Goal: Task Accomplishment & Management: Manage account settings

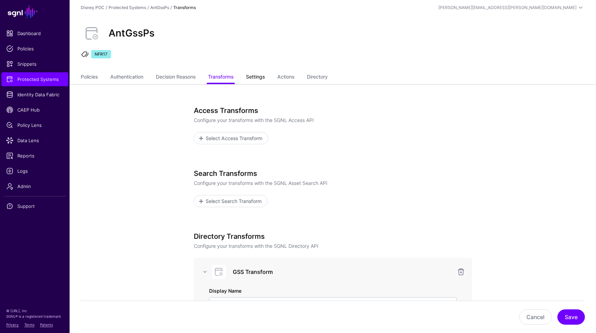
click at [260, 80] on link "Settings" at bounding box center [255, 77] width 19 height 13
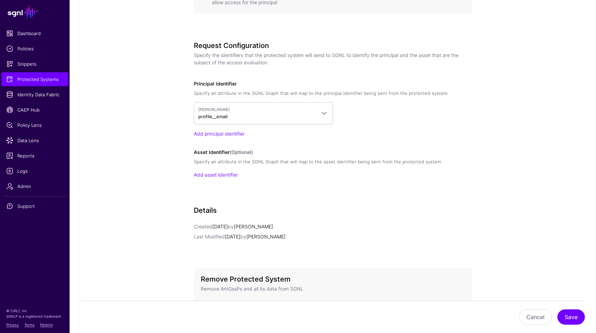
scroll to position [559, 0]
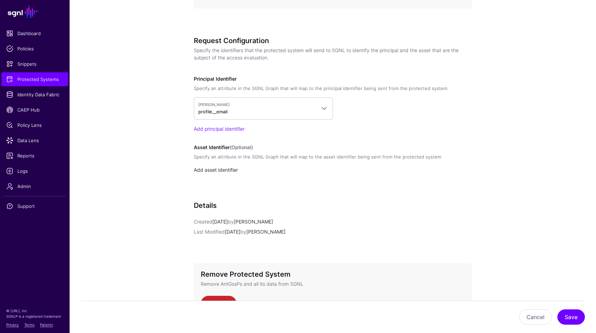
click at [224, 167] on link "Add asset identifier" at bounding box center [216, 170] width 44 height 6
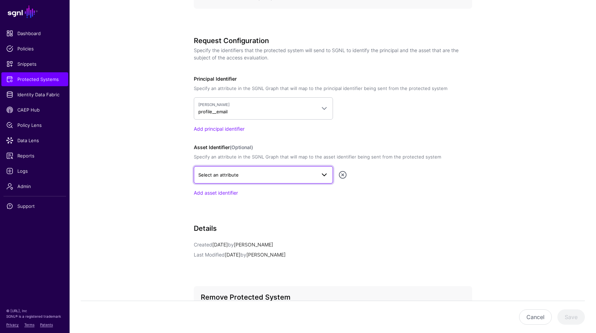
click at [238, 174] on span "Select an attribute" at bounding box center [257, 175] width 118 height 8
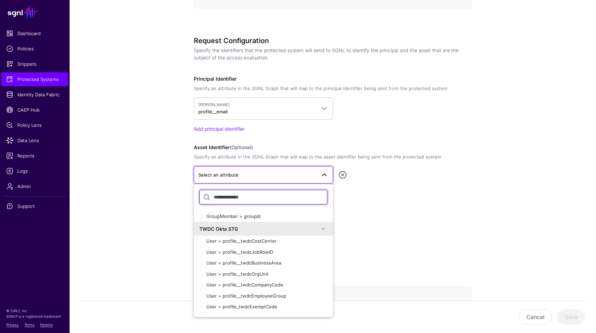
scroll to position [9268, 0]
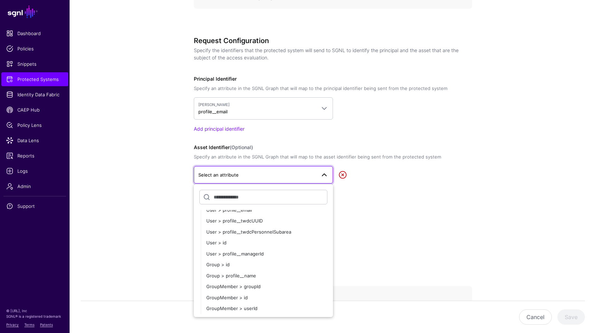
click at [345, 176] on link at bounding box center [342, 175] width 8 height 8
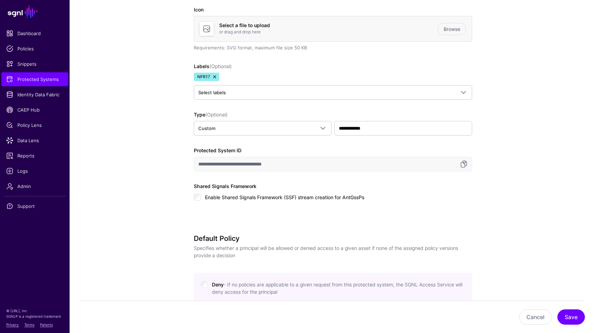
scroll to position [0, 0]
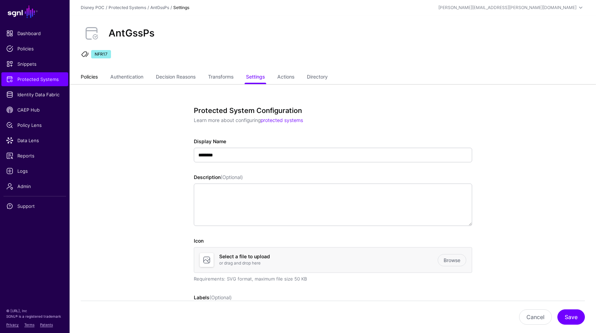
click at [83, 78] on link "Policies" at bounding box center [89, 77] width 17 height 13
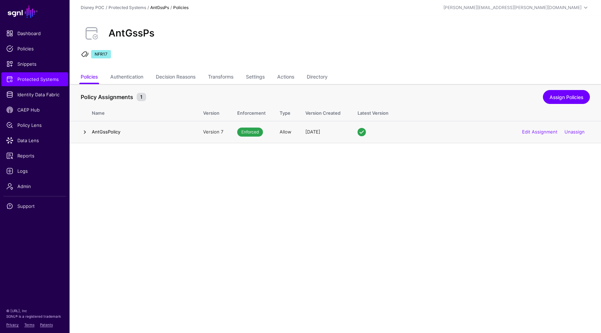
click at [85, 131] on link at bounding box center [85, 132] width 8 height 8
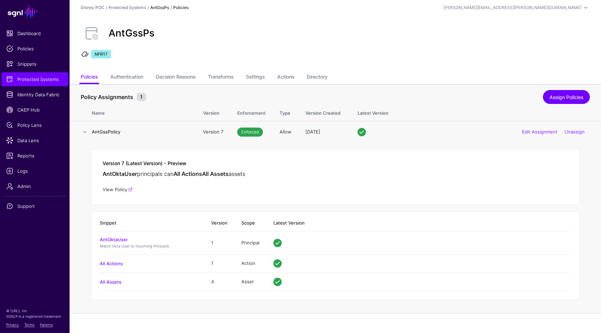
click at [121, 191] on link "View Policy" at bounding box center [118, 190] width 30 height 6
click at [215, 76] on link "Transforms" at bounding box center [220, 77] width 25 height 13
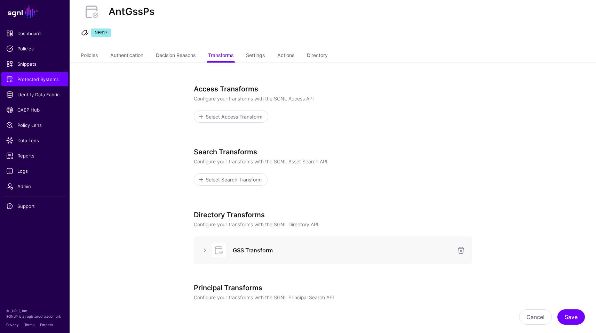
scroll to position [24, 0]
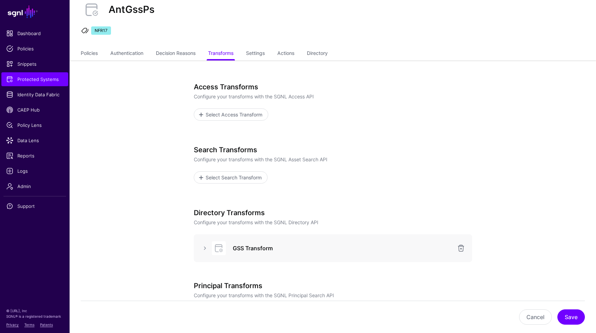
click at [200, 247] on div at bounding box center [204, 248] width 11 height 8
click at [202, 247] on link at bounding box center [205, 248] width 8 height 8
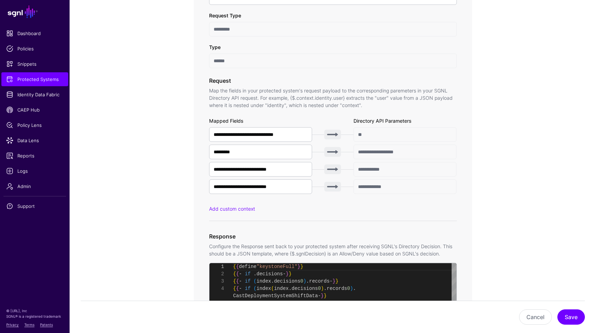
scroll to position [399, 0]
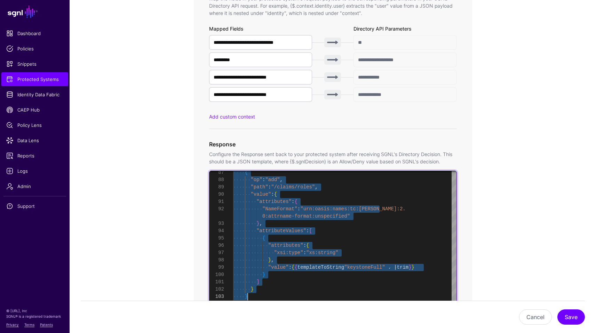
drag, startPoint x: 233, startPoint y: 174, endPoint x: 283, endPoint y: 296, distance: 131.8
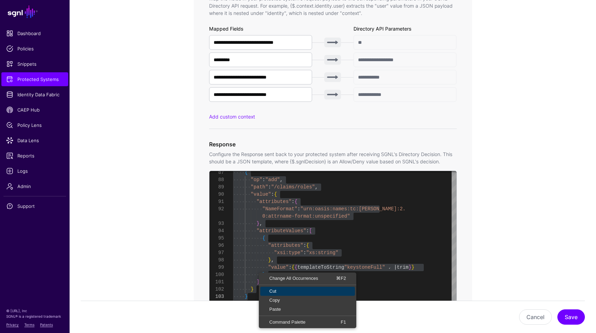
click at [273, 289] on span "Cut" at bounding box center [307, 291] width 95 height 5
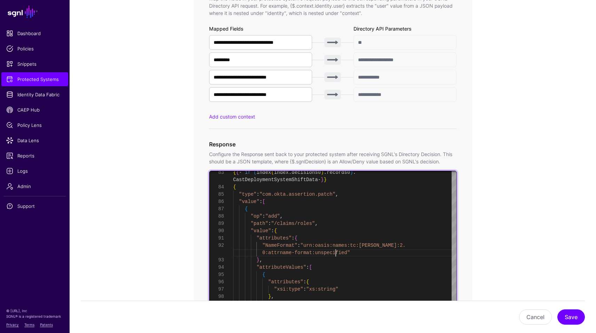
scroll to position [7, 0]
type textarea "**********"
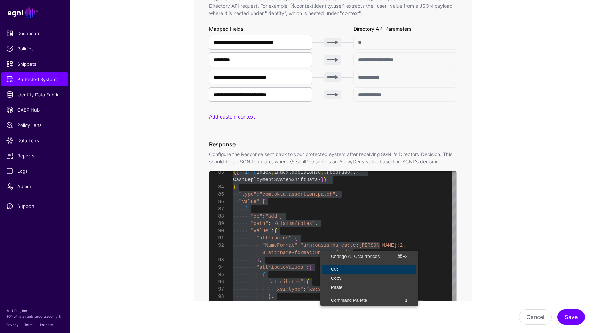
click at [338, 270] on span "Cut" at bounding box center [369, 269] width 95 height 5
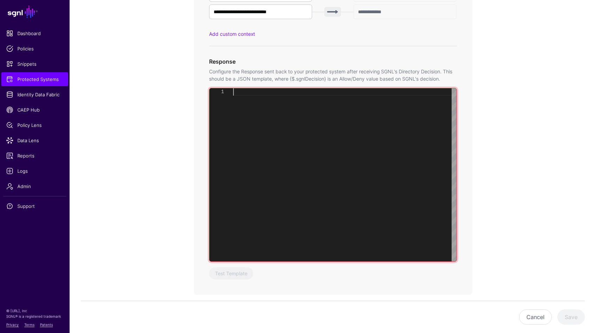
scroll to position [441, 0]
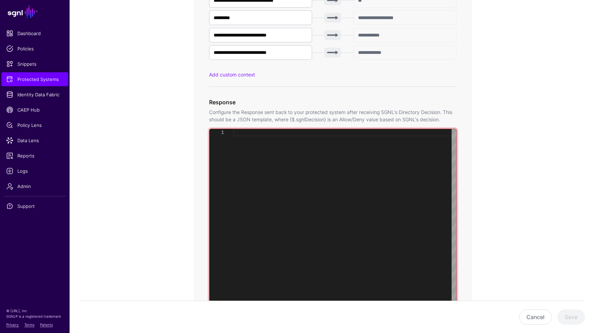
click at [289, 188] on div at bounding box center [344, 215] width 223 height 173
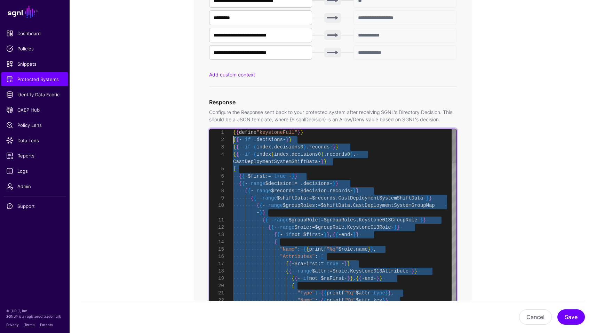
scroll to position [7, 0]
drag, startPoint x: 273, startPoint y: 292, endPoint x: 228, endPoint y: 139, distance: 159.7
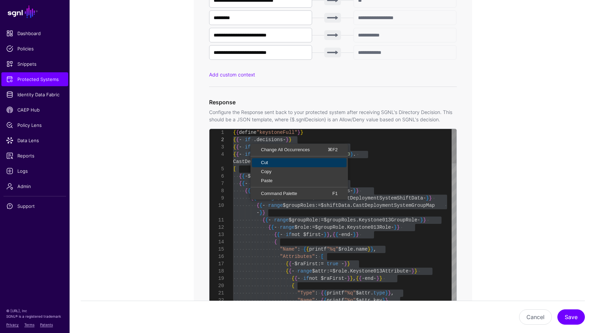
click at [269, 160] on span "Cut" at bounding box center [299, 162] width 95 height 5
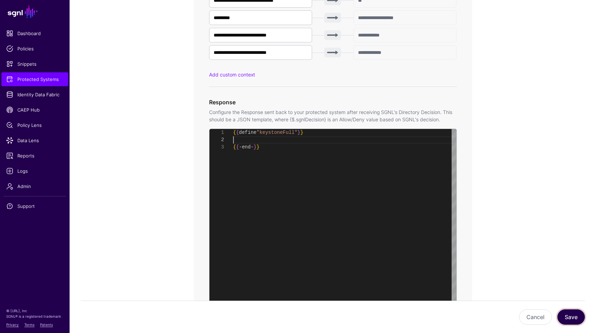
click at [567, 316] on button "Save" at bounding box center [570, 317] width 27 height 15
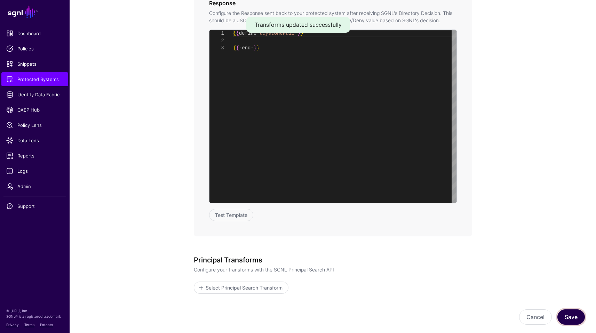
scroll to position [582, 0]
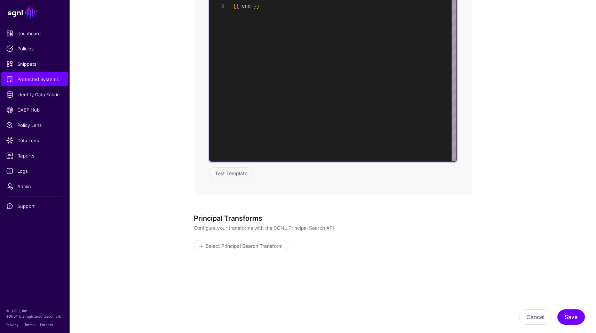
click at [276, 134] on div "{ { define "keystoneFull" } } { { - end - } }" at bounding box center [344, 74] width 223 height 173
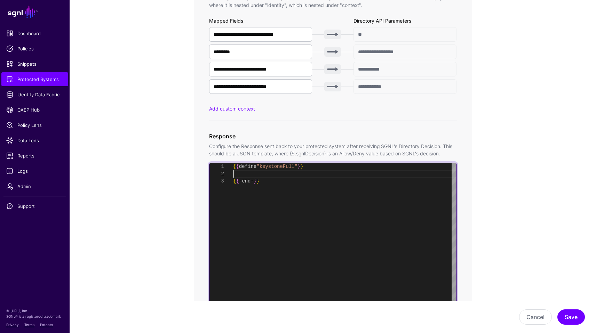
scroll to position [7, 0]
click at [320, 175] on div "{ { define "keystoneFull" } } { { - end - } }" at bounding box center [344, 249] width 223 height 173
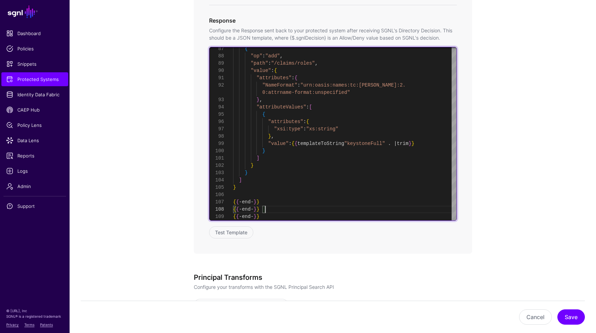
scroll to position [518, 0]
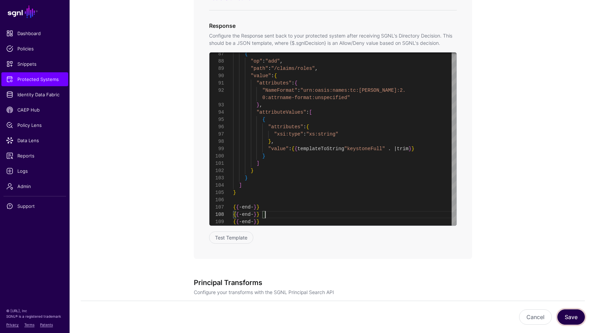
click at [582, 319] on button "Save" at bounding box center [570, 317] width 27 height 15
type textarea "**********"
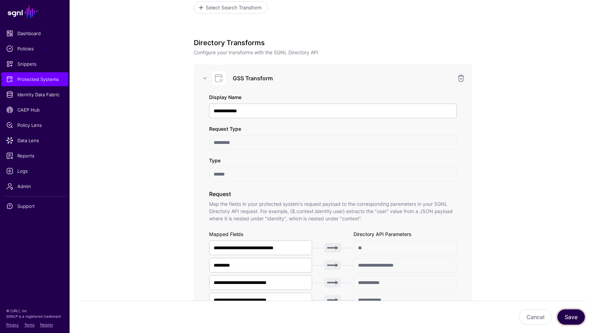
scroll to position [345, 0]
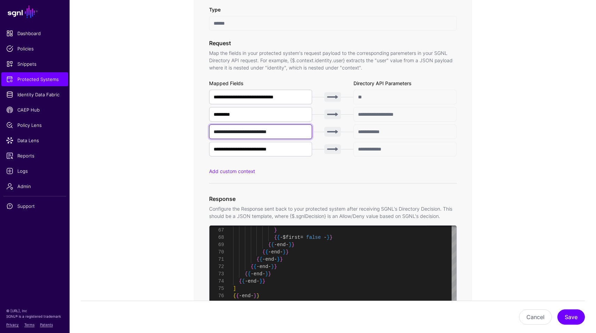
click at [294, 129] on input "**********" at bounding box center [260, 132] width 103 height 15
click at [272, 115] on input "*********" at bounding box center [260, 114] width 103 height 15
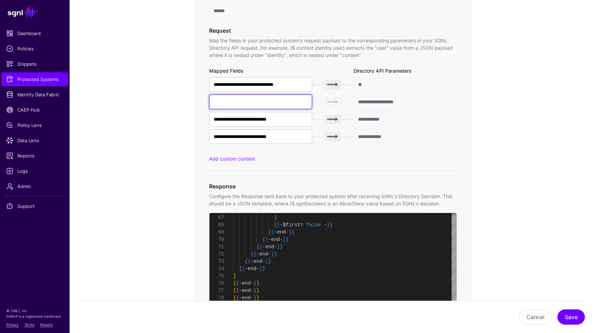
scroll to position [468, 0]
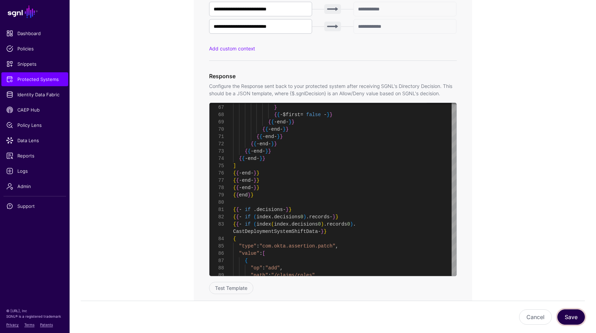
click at [567, 322] on button "Save" at bounding box center [570, 317] width 27 height 15
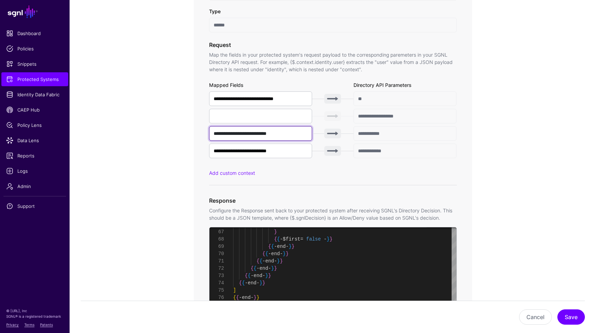
click at [273, 133] on input "**********" at bounding box center [260, 133] width 103 height 15
paste input "**********"
type input "**********"
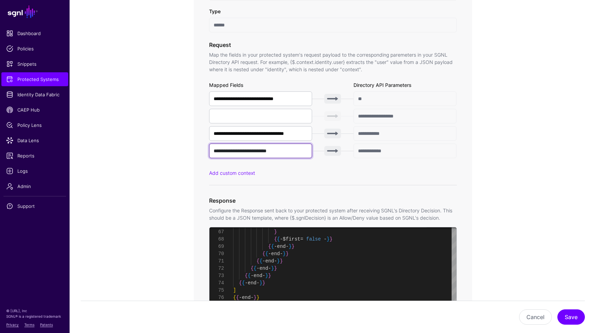
click at [270, 148] on input "**********" at bounding box center [260, 151] width 103 height 15
paste input "**********"
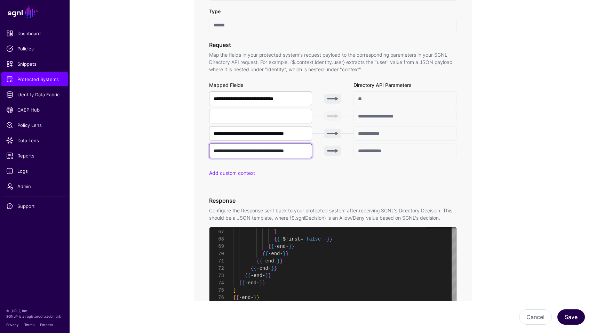
type input "**********"
click at [566, 313] on button "Save" at bounding box center [570, 317] width 27 height 15
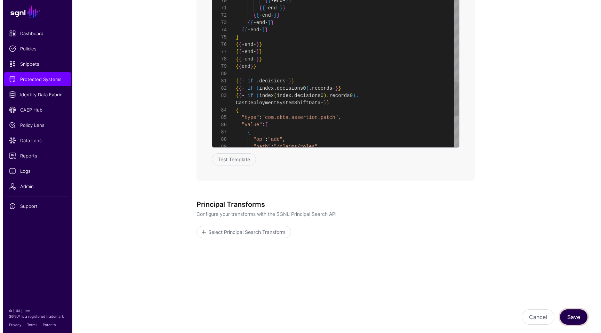
scroll to position [604, 0]
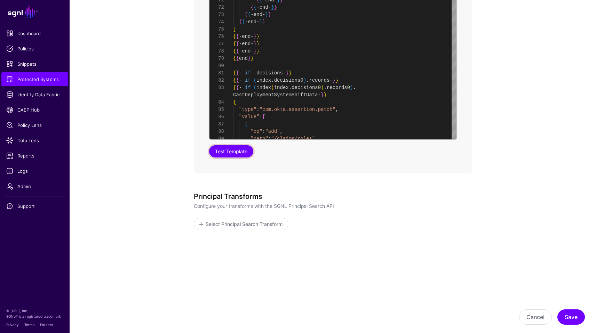
click at [242, 155] on button "Test Template" at bounding box center [231, 151] width 44 height 12
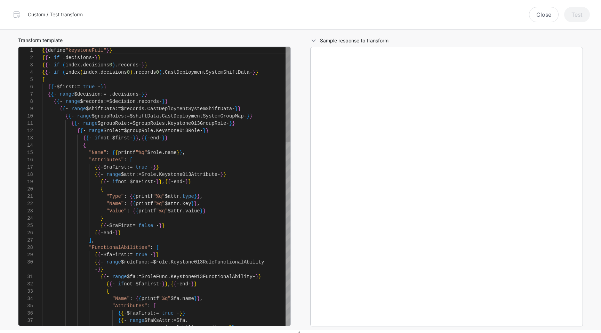
scroll to position [73, 0]
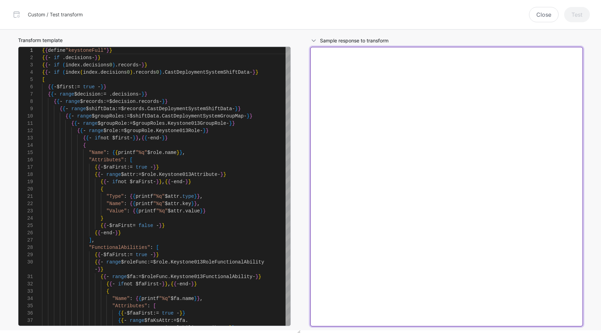
click at [405, 84] on textarea at bounding box center [446, 187] width 273 height 280
paste textarea "**********"
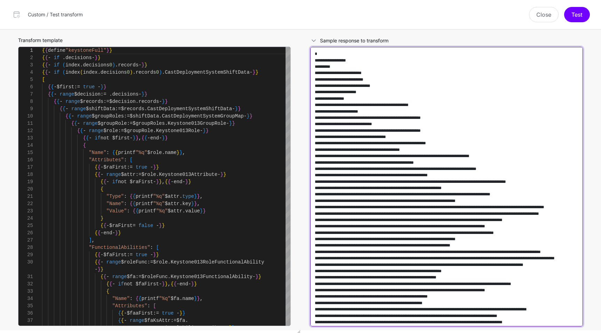
scroll to position [96294, 0]
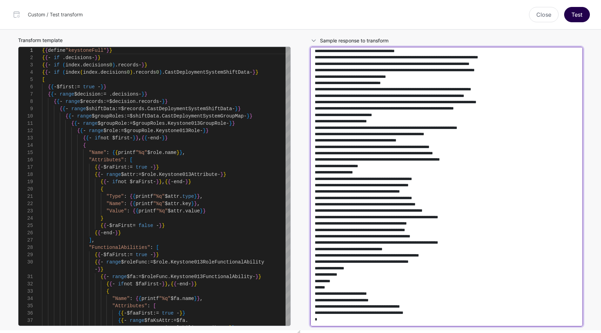
type textarea "**********"
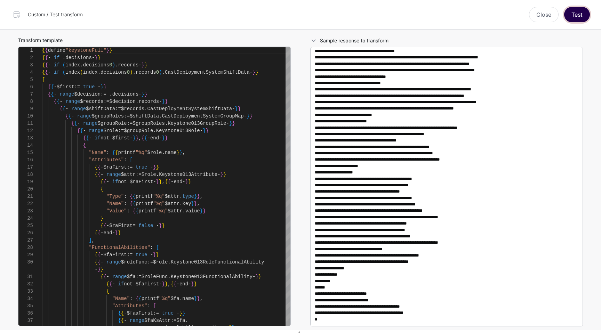
click at [576, 16] on button "Test" at bounding box center [577, 14] width 26 height 15
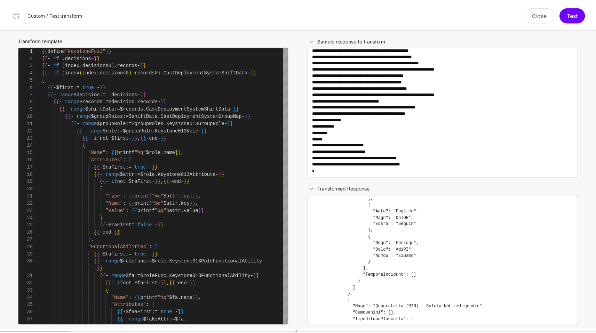
scroll to position [6582, 0]
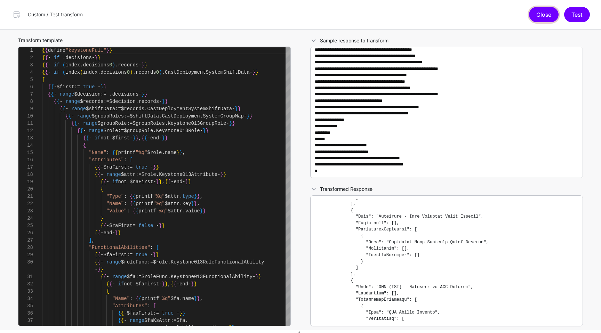
click at [545, 10] on button "Close" at bounding box center [544, 14] width 30 height 15
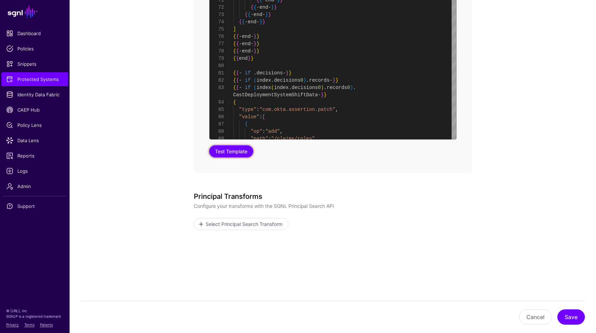
scroll to position [0, 0]
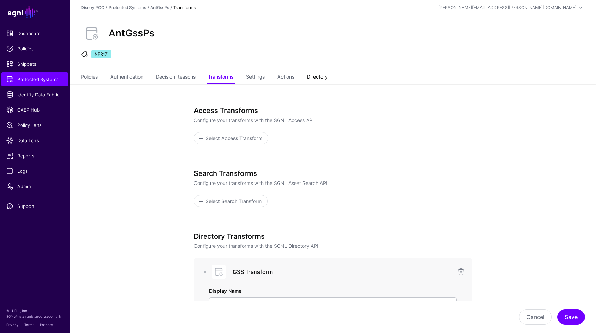
click at [328, 75] on link "Directory" at bounding box center [317, 77] width 21 height 13
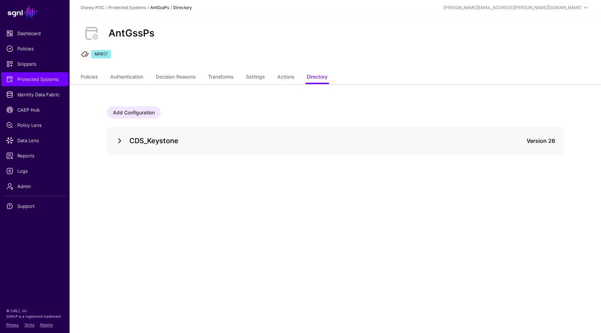
click at [120, 139] on link at bounding box center [119, 141] width 8 height 8
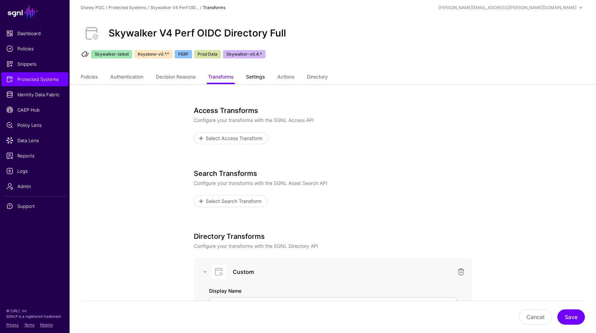
click at [262, 78] on link "Settings" at bounding box center [255, 77] width 19 height 13
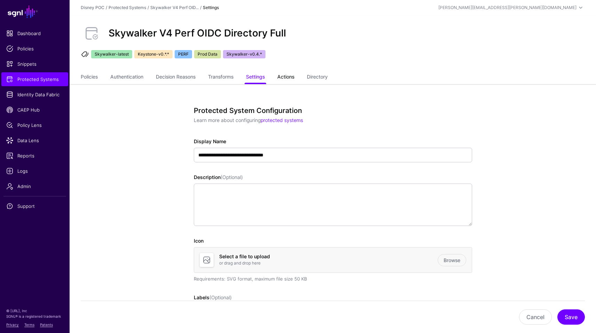
click at [294, 73] on link "Actions" at bounding box center [285, 77] width 17 height 13
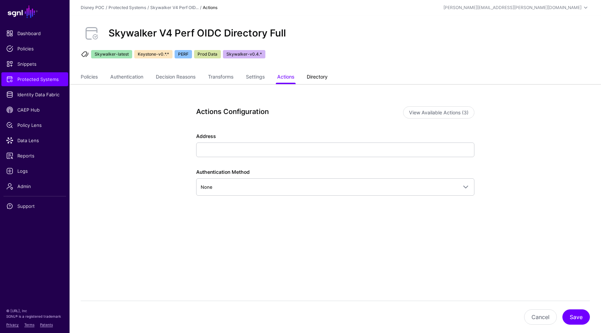
click at [326, 79] on link "Directory" at bounding box center [317, 77] width 21 height 13
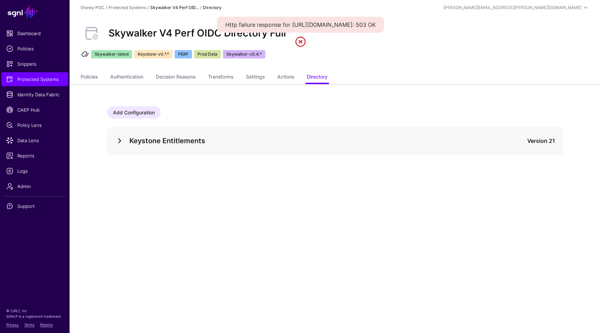
click at [123, 141] on link at bounding box center [119, 141] width 8 height 8
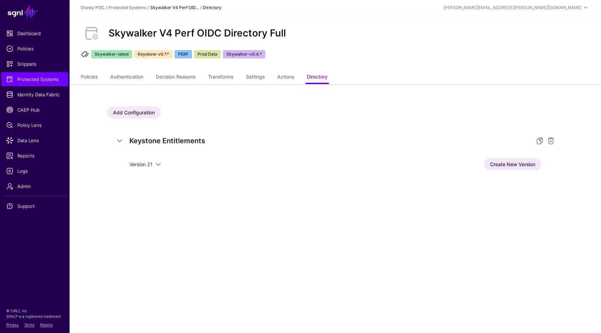
click at [450, 109] on div "Add Configuration" at bounding box center [335, 112] width 456 height 12
click at [594, 69] on div "Skywalker V4 Perf OIDC Directory Full Skywalker-latest Keystone-v0.*.* PERF Pro…" at bounding box center [336, 43] width 532 height 56
click at [93, 79] on link "Policies" at bounding box center [89, 77] width 17 height 13
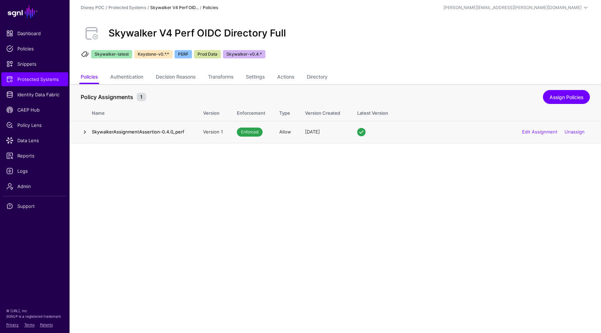
click at [82, 130] on link at bounding box center [85, 132] width 8 height 8
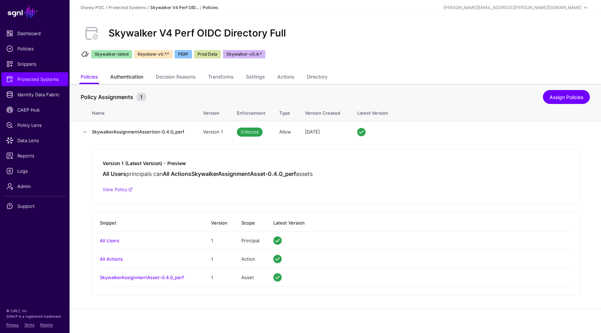
click at [126, 74] on link "Authentication" at bounding box center [126, 77] width 33 height 13
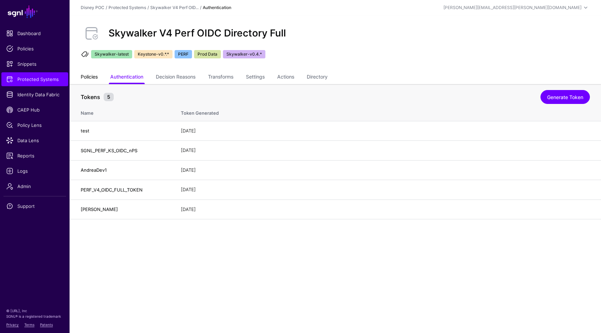
click at [88, 79] on link "Policies" at bounding box center [89, 77] width 17 height 13
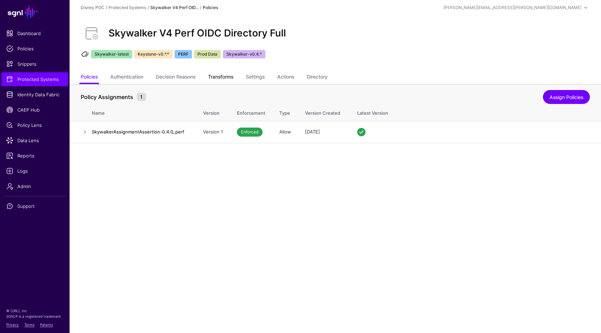
click at [220, 74] on link "Transforms" at bounding box center [220, 77] width 25 height 13
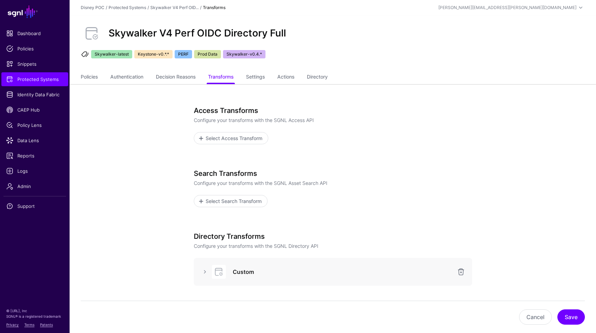
scroll to position [113, 0]
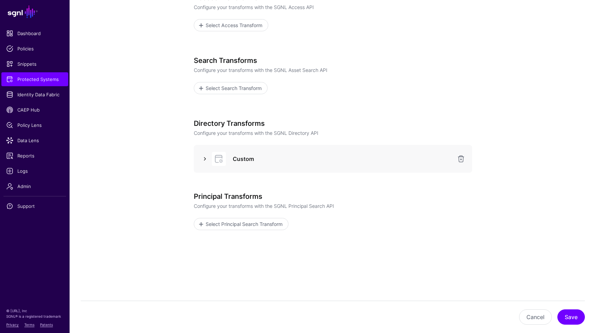
click at [204, 156] on link at bounding box center [205, 159] width 8 height 8
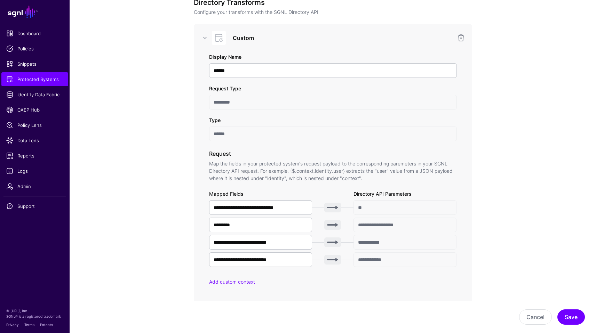
scroll to position [218, 0]
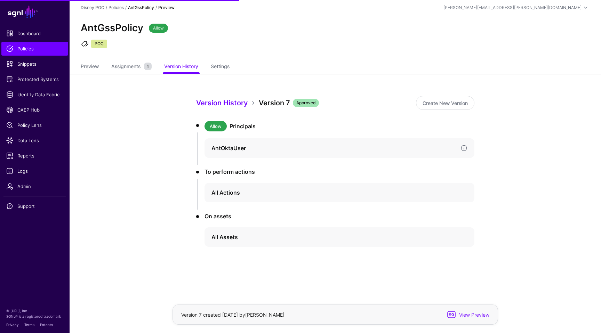
click at [328, 151] on h4 "AntOktaUser" at bounding box center [334, 148] width 244 height 8
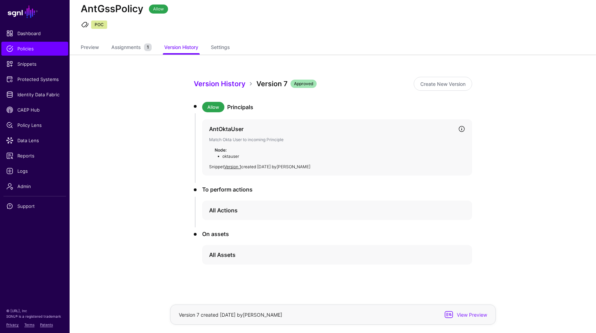
scroll to position [22, 0]
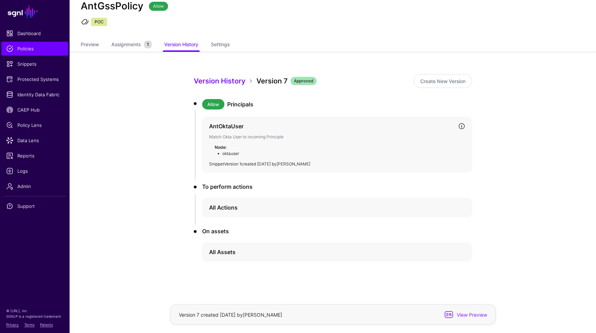
click at [234, 164] on link "Version 1" at bounding box center [232, 163] width 17 height 5
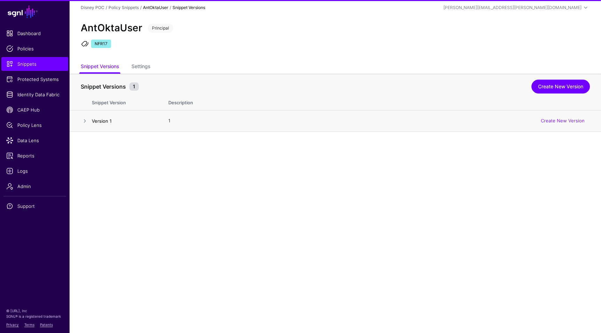
click at [95, 119] on link "Version 1" at bounding box center [102, 121] width 20 height 6
